Goal: Check status

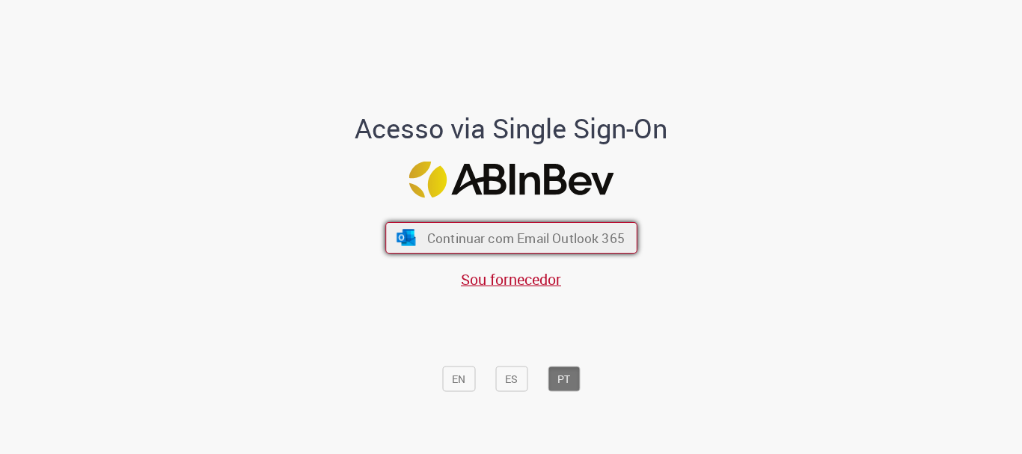
click at [464, 233] on span "Continuar com Email Outlook 365" at bounding box center [524, 238] width 197 height 17
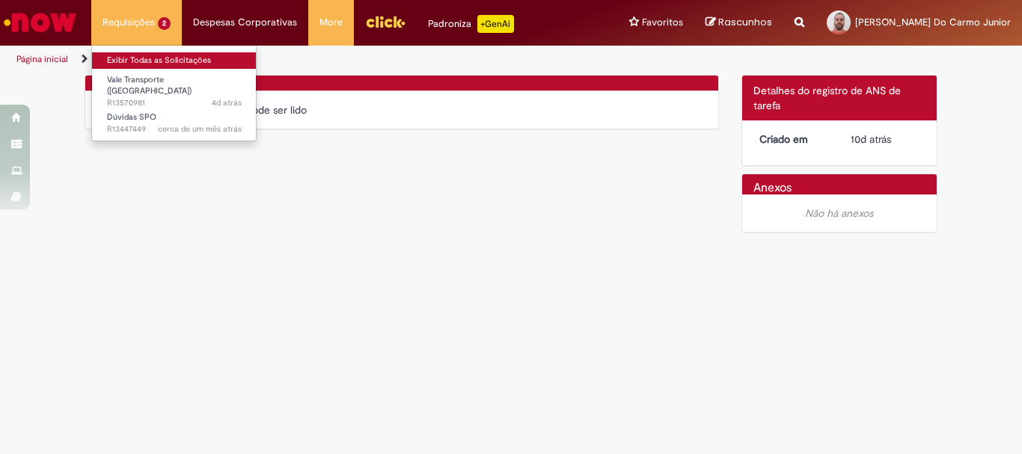
click at [157, 61] on link "Exibir Todas as Solicitações" at bounding box center [174, 60] width 165 height 16
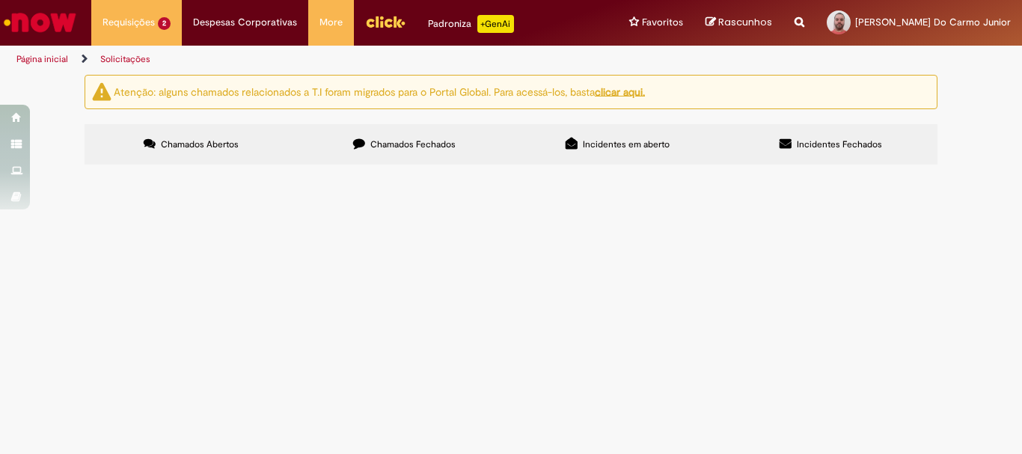
click at [0, 0] on span "R13570981" at bounding box center [0, 0] width 0 height 0
click at [0, 0] on span "Vale Transporte (VT)" at bounding box center [0, 0] width 0 height 0
